Goal: Task Accomplishment & Management: Manage account settings

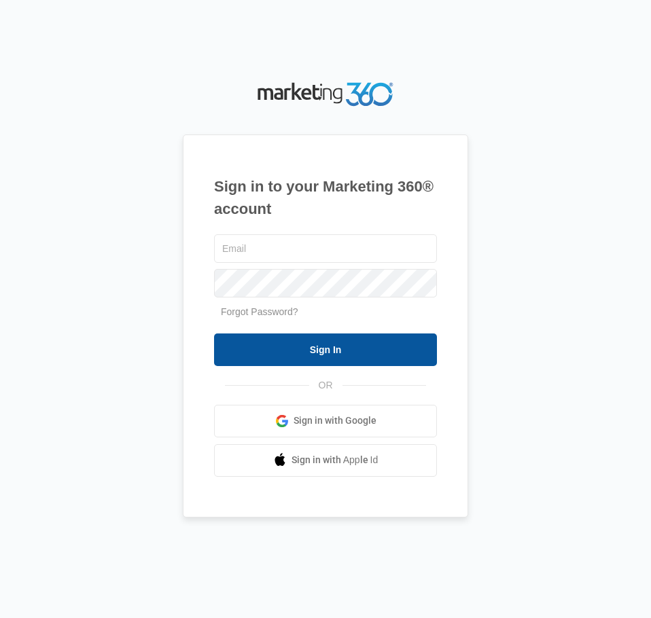
type input "[EMAIL_ADDRESS][DOMAIN_NAME]"
click at [296, 344] on input "Sign In" at bounding box center [325, 350] width 223 height 33
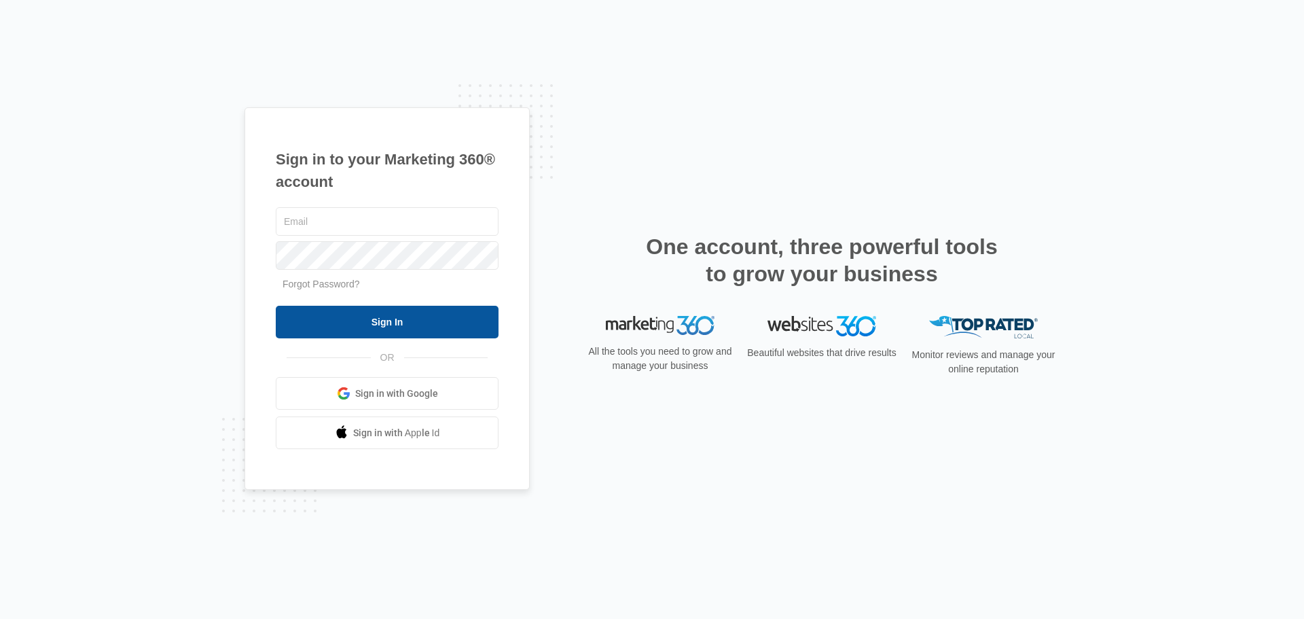
type input "[EMAIL_ADDRESS][DOMAIN_NAME]"
click at [407, 328] on input "Sign In" at bounding box center [387, 322] width 223 height 33
